Goal: Obtain resource: Download file/media

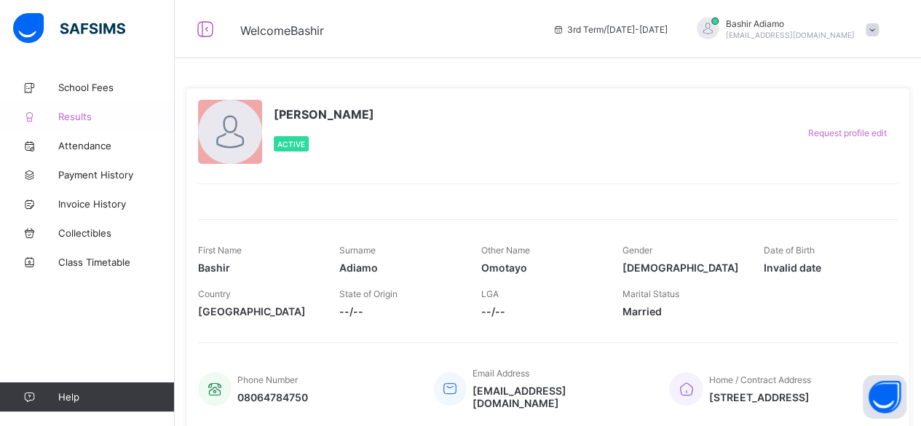
click at [62, 116] on span "Results" at bounding box center [116, 117] width 117 height 12
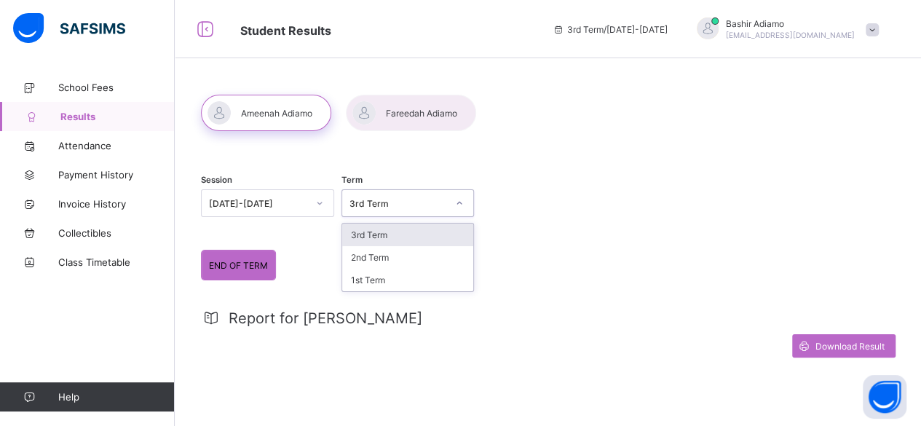
click at [422, 211] on div "3rd Term" at bounding box center [394, 203] width 104 height 20
click at [377, 256] on div "2nd Term" at bounding box center [408, 257] width 132 height 23
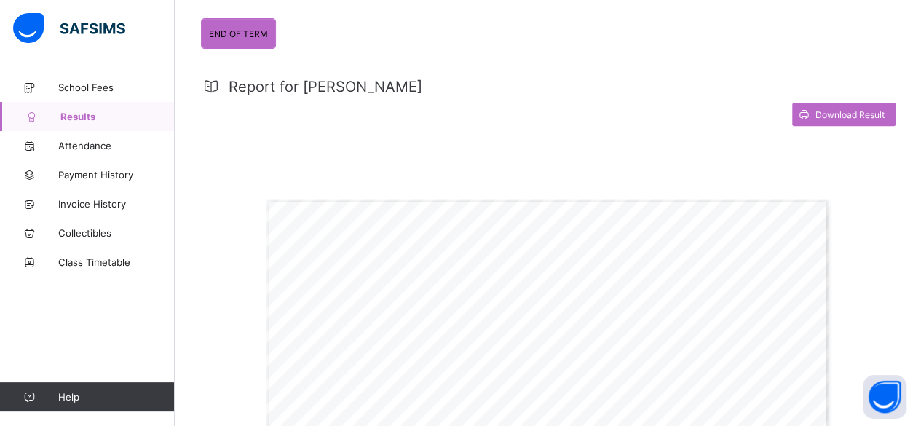
scroll to position [237, 0]
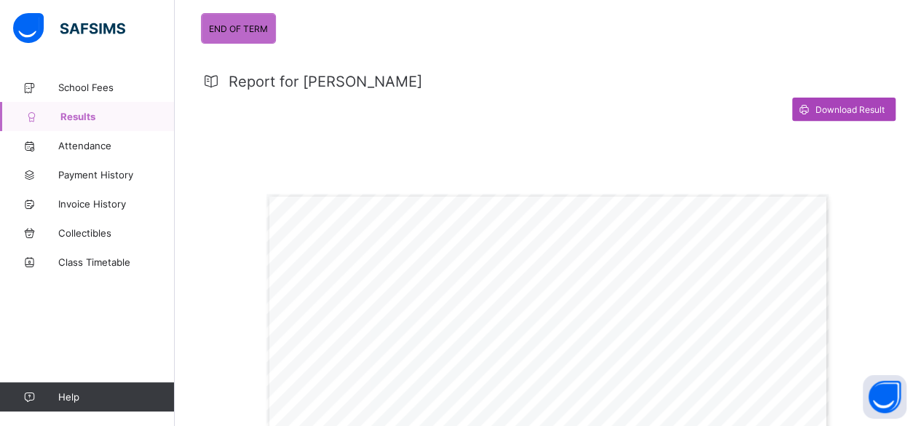
click at [860, 104] on span "Download Result" at bounding box center [850, 109] width 69 height 11
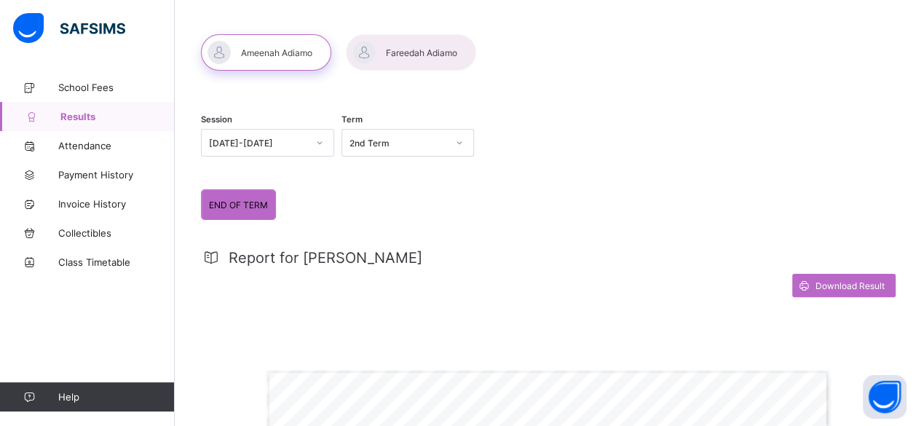
scroll to position [38, 0]
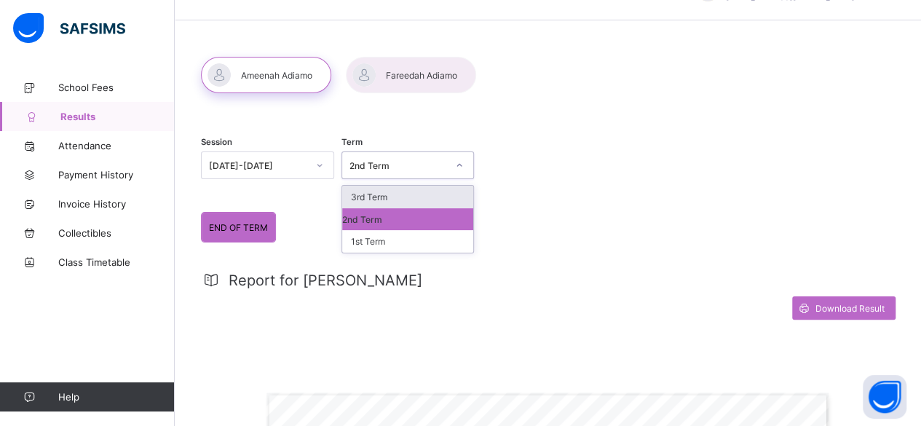
click at [412, 165] on div "2nd Term" at bounding box center [399, 165] width 98 height 11
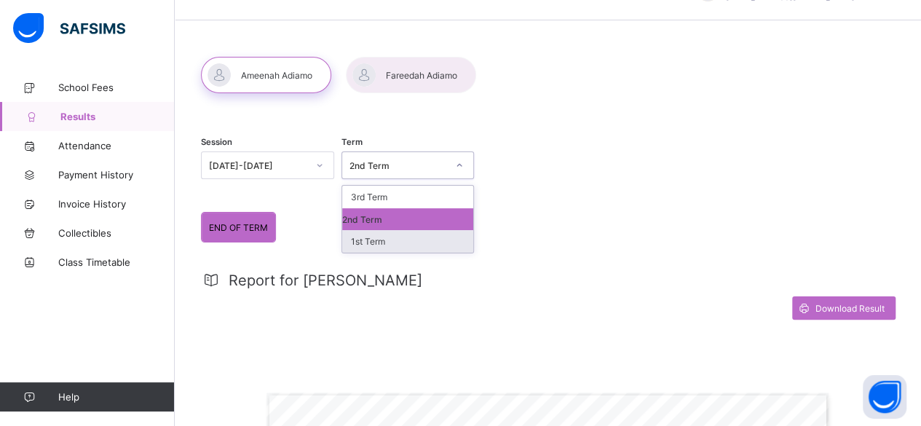
click at [382, 241] on div "1st Term" at bounding box center [408, 241] width 132 height 23
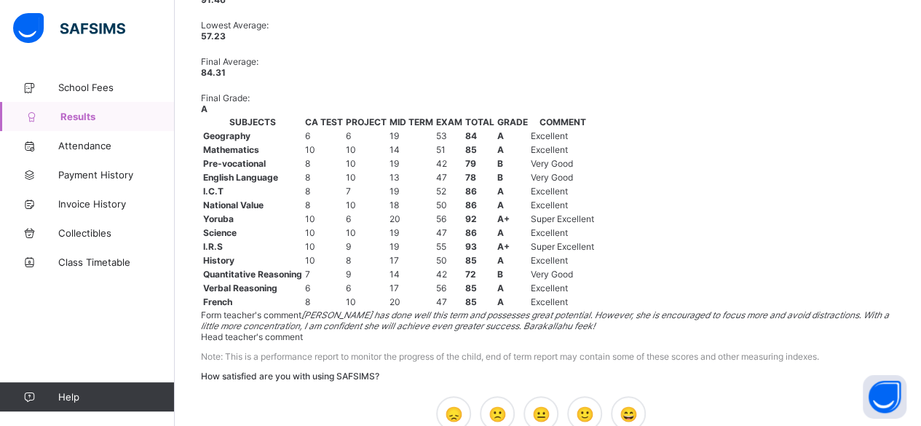
scroll to position [1058, 0]
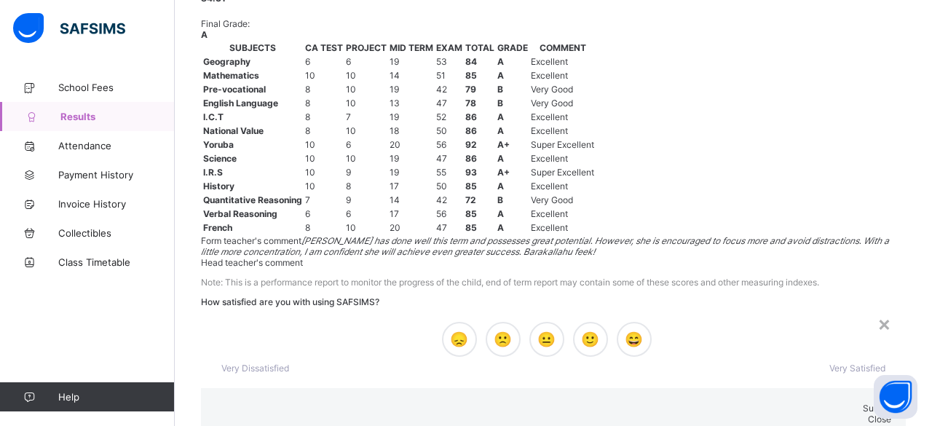
drag, startPoint x: 924, startPoint y: 106, endPoint x: 889, endPoint y: 365, distance: 260.9
click at [878, 311] on div "×" at bounding box center [885, 323] width 14 height 25
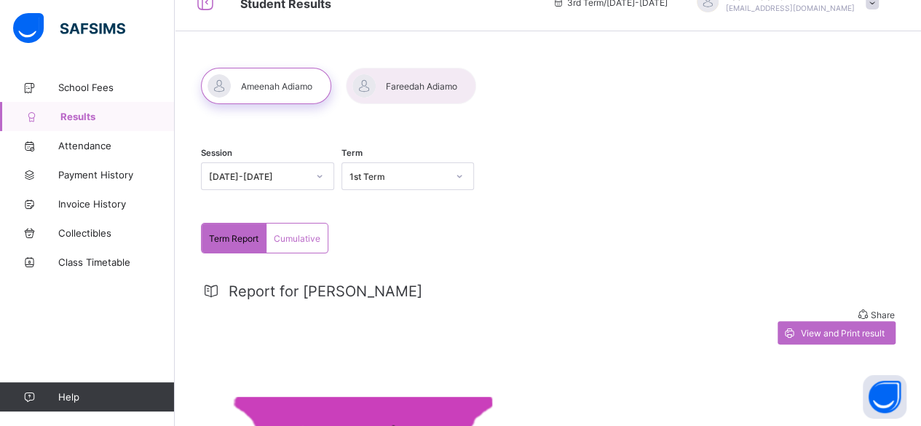
scroll to position [0, 0]
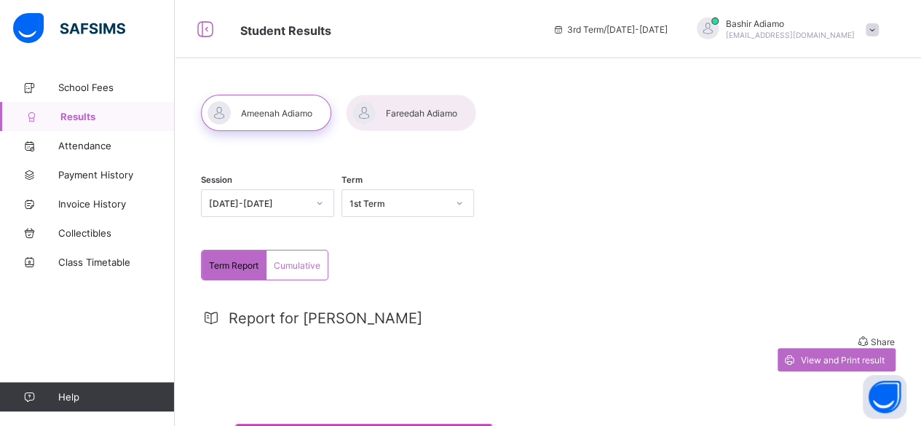
click at [299, 117] on div at bounding box center [266, 113] width 130 height 36
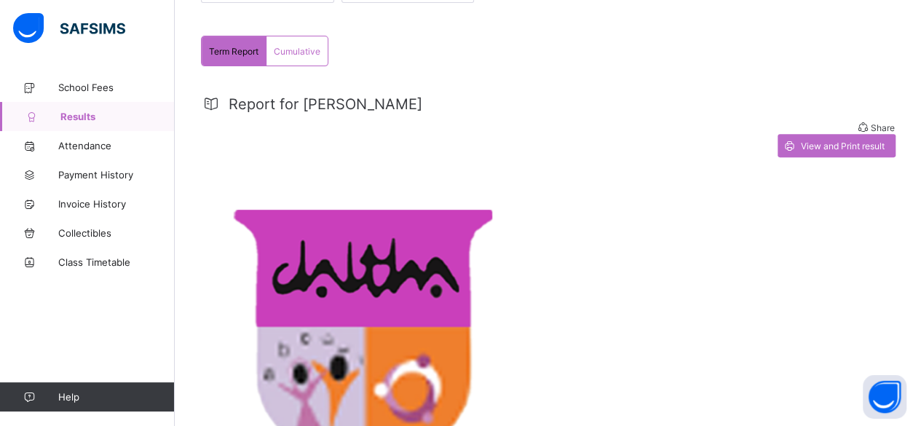
scroll to position [212, 0]
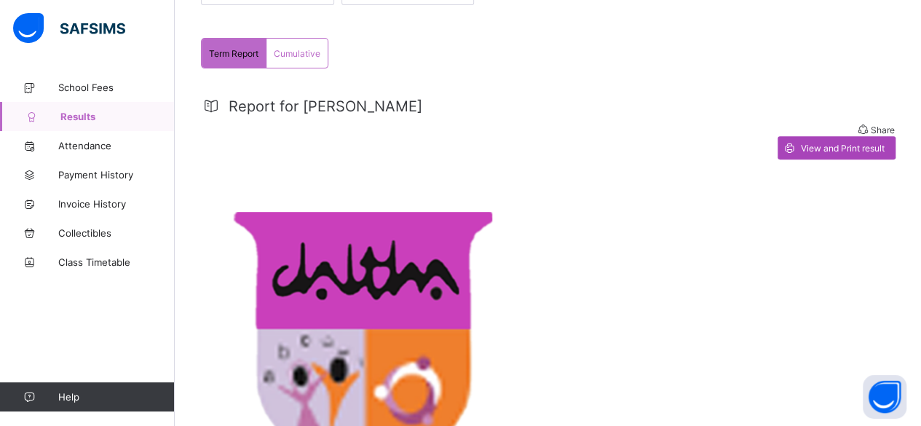
click at [839, 136] on div "View and Print result" at bounding box center [837, 147] width 118 height 23
click at [296, 48] on span "Cumulative" at bounding box center [297, 53] width 47 height 11
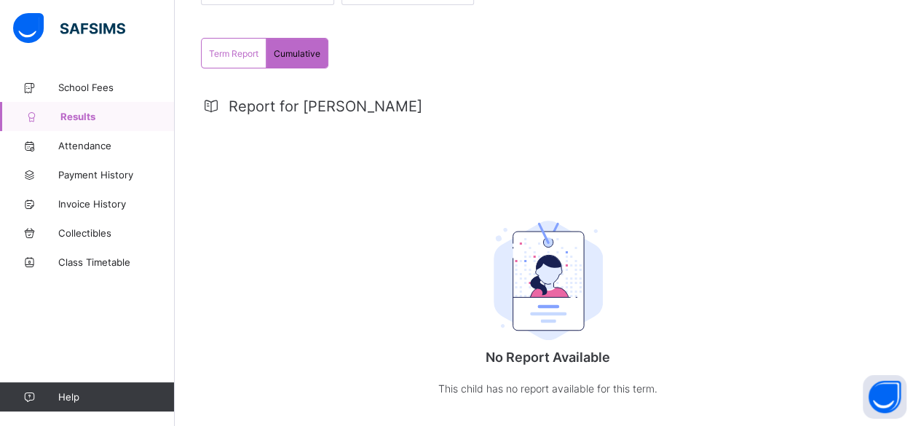
click at [227, 58] on div "Term Report" at bounding box center [234, 53] width 65 height 29
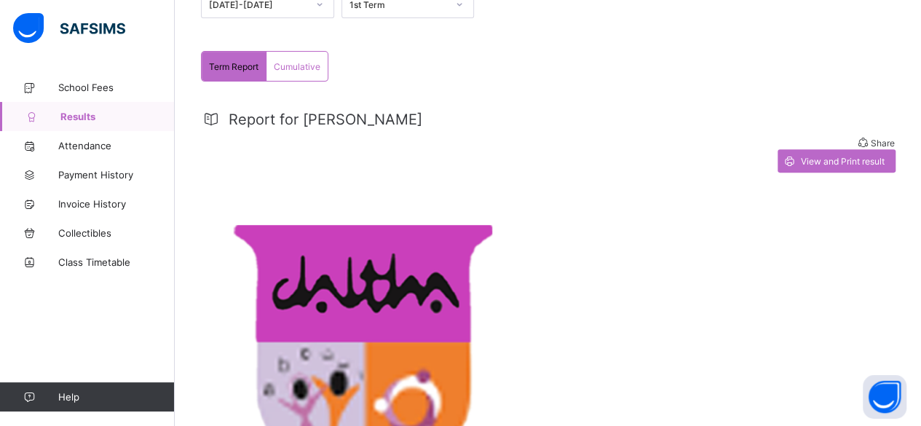
scroll to position [211, 0]
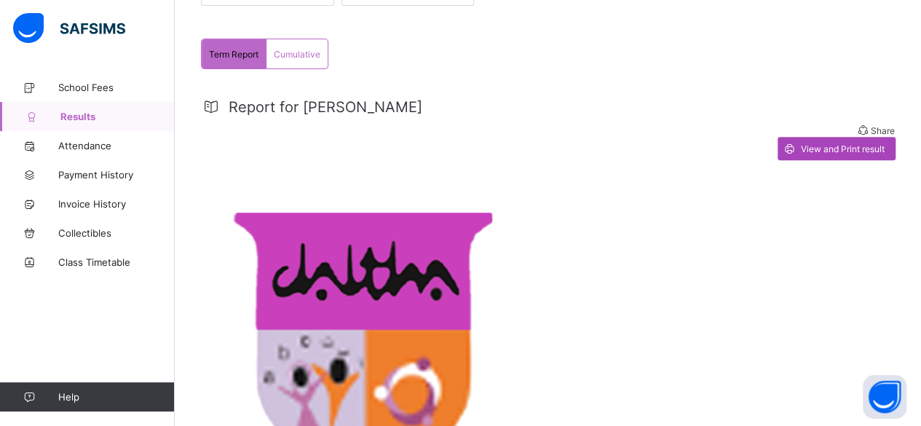
click at [862, 144] on span "View and Print result" at bounding box center [843, 149] width 84 height 11
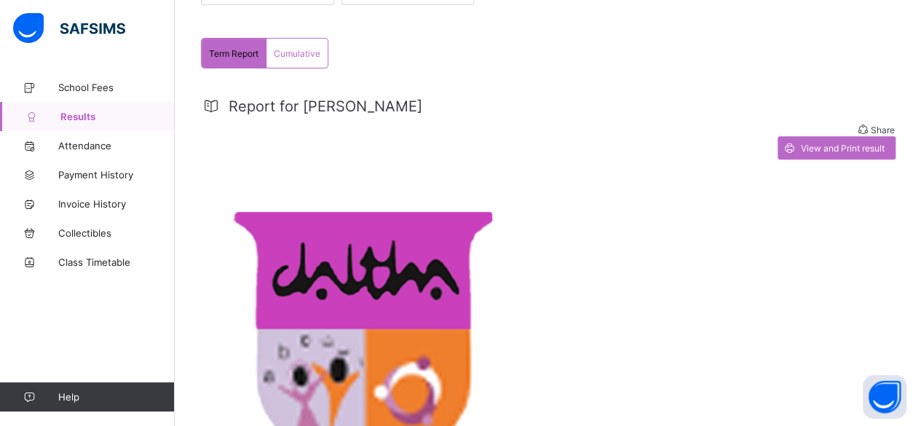
scroll to position [0, 0]
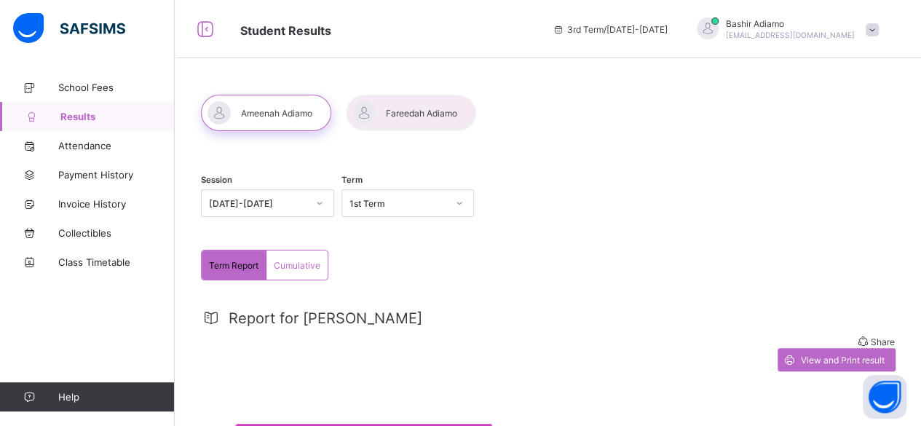
click at [238, 254] on div "Term Report" at bounding box center [234, 265] width 65 height 29
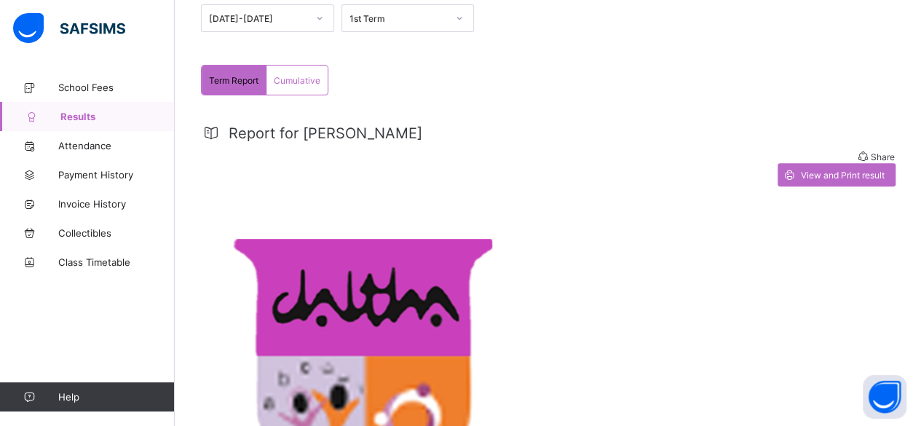
scroll to position [207, 0]
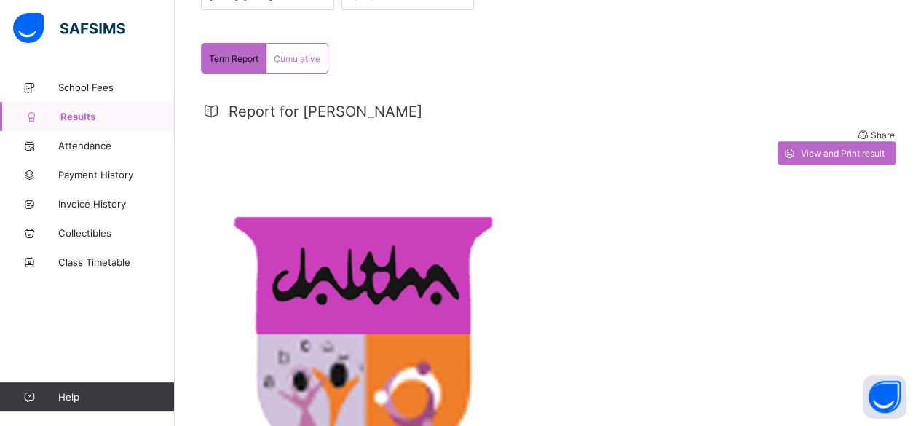
click at [871, 136] on span "Share" at bounding box center [883, 135] width 24 height 11
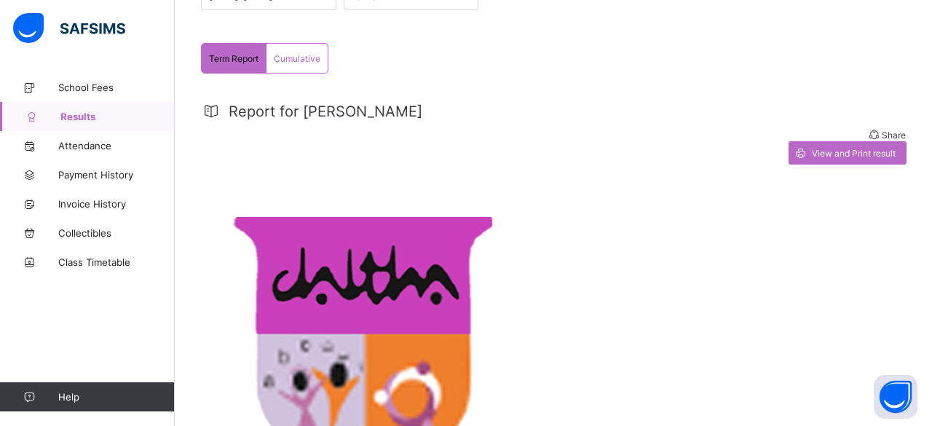
type input "**********"
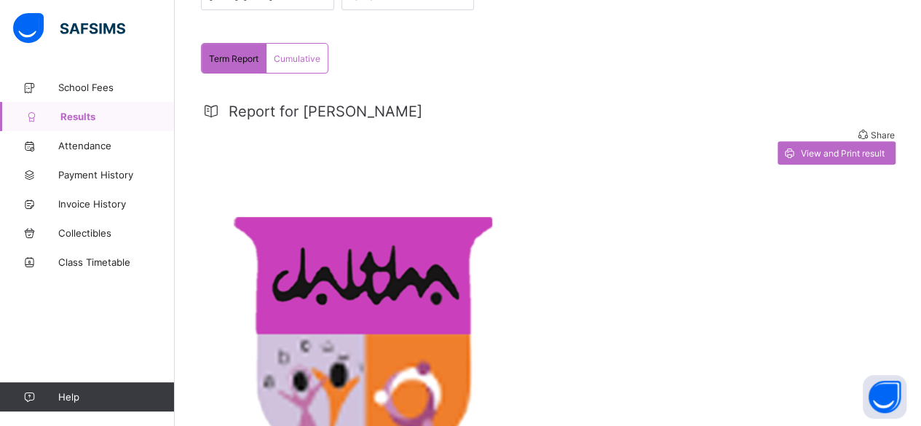
click at [436, 168] on div "25b, Kaduna Road Crystal Estate Amuwo Odofin Lagos 07062424008, 08055259939 con…" at bounding box center [548, 383] width 694 height 436
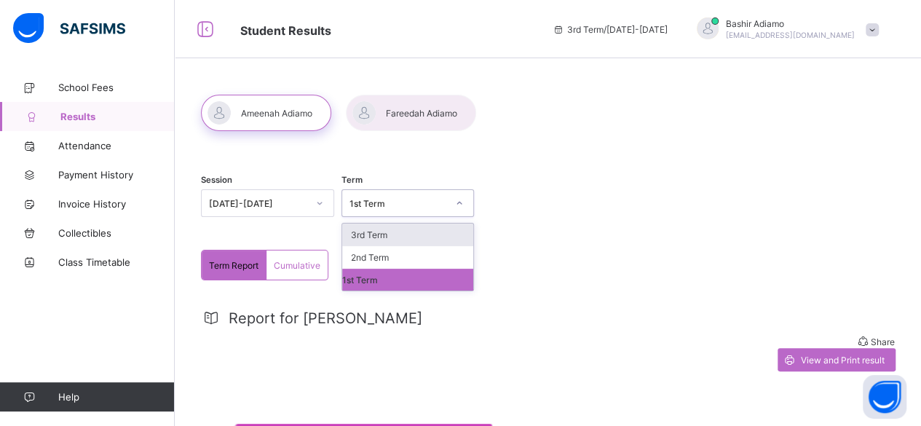
click at [390, 202] on div "1st Term" at bounding box center [399, 203] width 98 height 11
click at [372, 235] on div "3rd Term" at bounding box center [408, 235] width 132 height 23
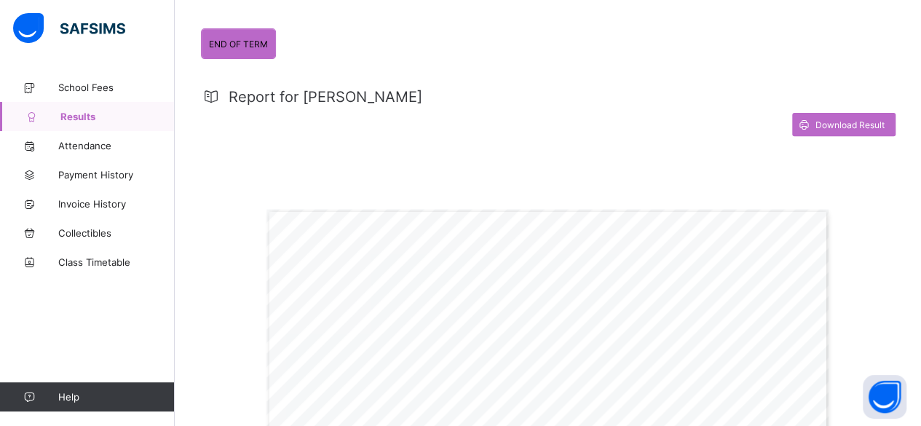
scroll to position [227, 0]
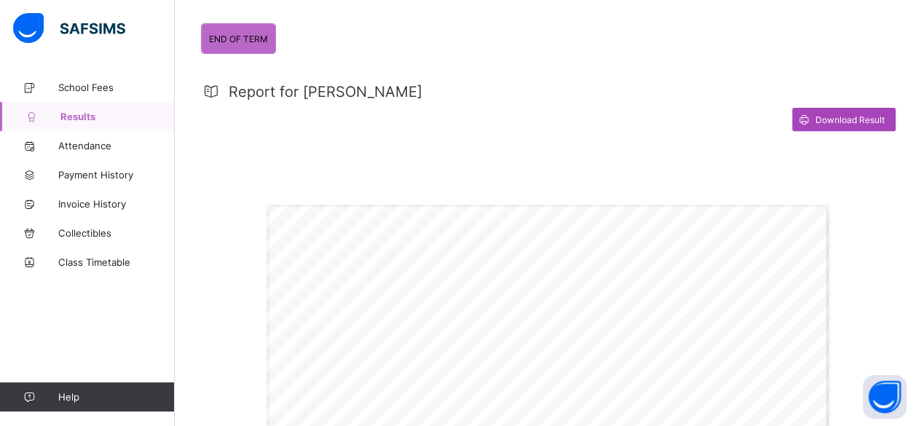
click at [851, 117] on span "Download Result" at bounding box center [850, 119] width 69 height 11
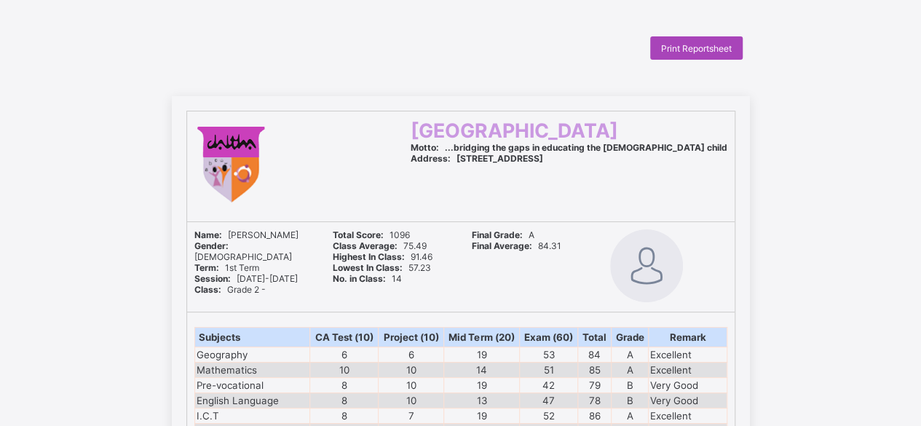
click at [681, 45] on span "Print Reportsheet" at bounding box center [696, 48] width 71 height 11
drag, startPoint x: 511, startPoint y: 148, endPoint x: 414, endPoint y: 146, distance: 97.6
click at [389, 146] on div at bounding box center [291, 166] width 194 height 95
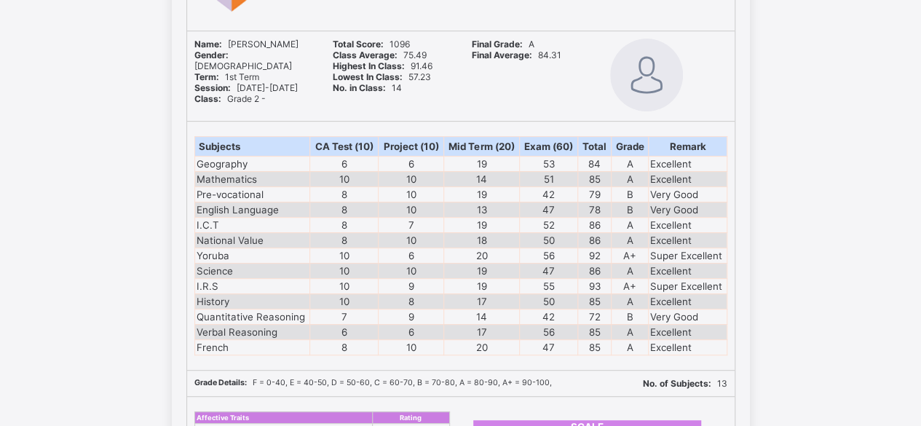
scroll to position [184, 0]
